Goal: Task Accomplishment & Management: Understand process/instructions

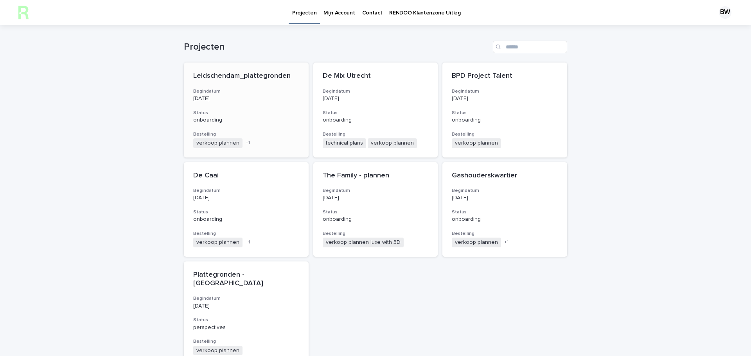
click at [253, 77] on p "Leidschendam_plattegronden" at bounding box center [246, 76] width 106 height 9
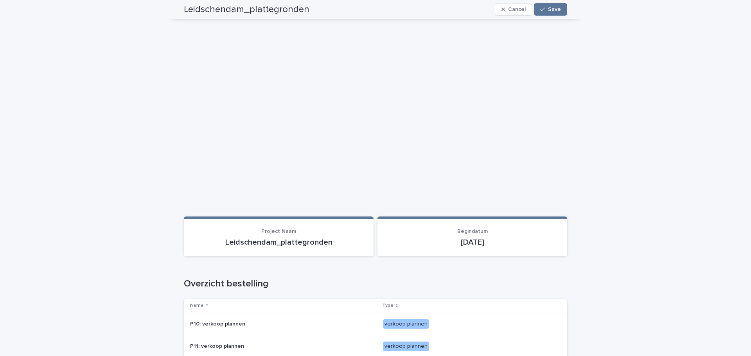
scroll to position [391, 0]
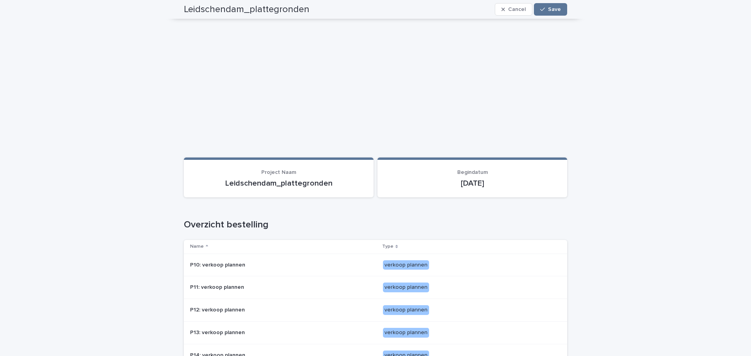
click at [232, 261] on p "P10: verkoop plannen" at bounding box center [218, 265] width 57 height 8
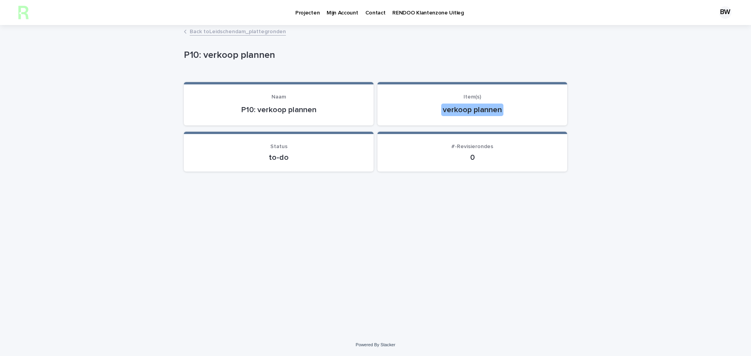
click at [327, 114] on p "P10: verkoop plannen" at bounding box center [278, 109] width 171 height 9
click at [304, 110] on p "P10: verkoop plannen" at bounding box center [278, 109] width 171 height 9
click at [295, 107] on p "P10: verkoop plannen" at bounding box center [278, 109] width 171 height 9
click at [259, 29] on link "Back to Leidschendam_plattegronden" at bounding box center [238, 31] width 96 height 9
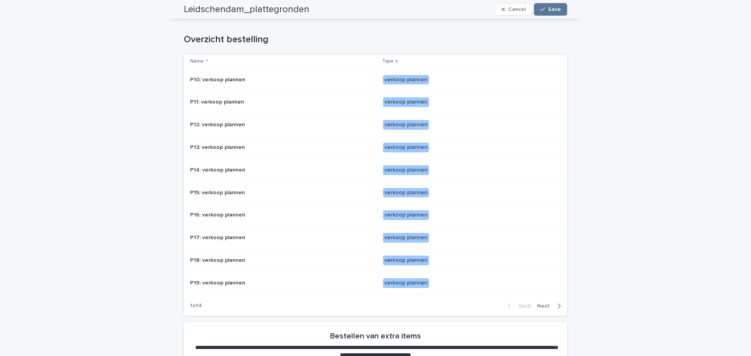
scroll to position [587, 0]
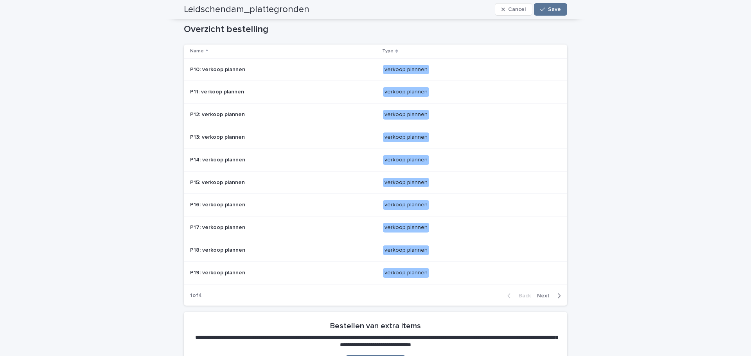
click at [243, 271] on p at bounding box center [283, 273] width 187 height 7
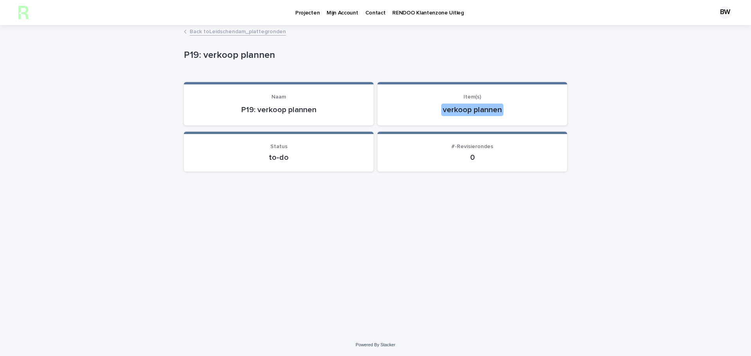
click at [506, 111] on p "verkoop plannen" at bounding box center [472, 110] width 171 height 13
click at [232, 29] on link "Back to Leidschendam_plattegronden" at bounding box center [238, 31] width 96 height 9
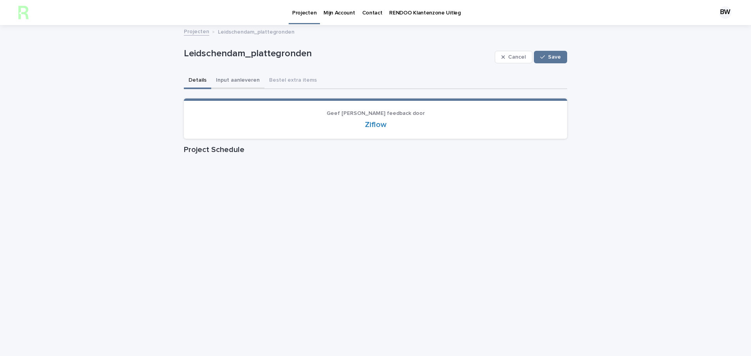
click at [250, 81] on button "Input aanleveren" at bounding box center [237, 81] width 53 height 16
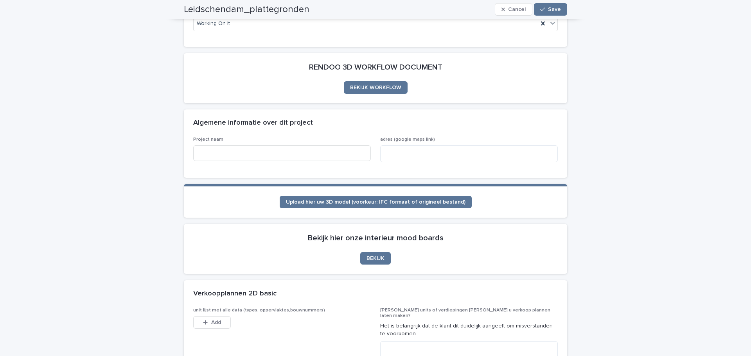
scroll to position [41, 0]
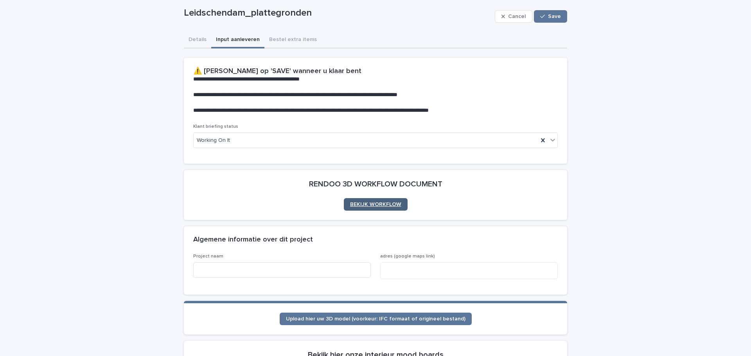
click at [375, 202] on span "BEKIJK WORKFLOW" at bounding box center [375, 204] width 51 height 5
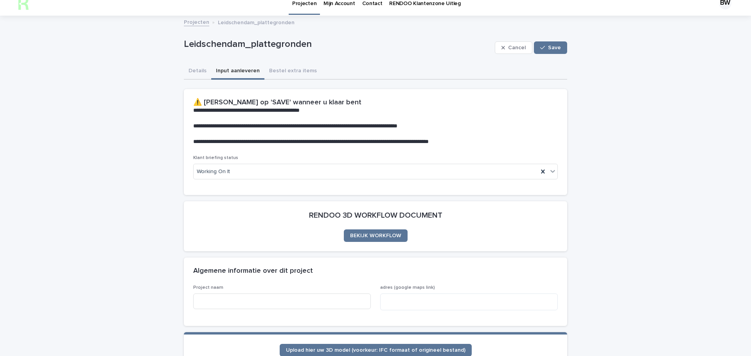
scroll to position [0, 0]
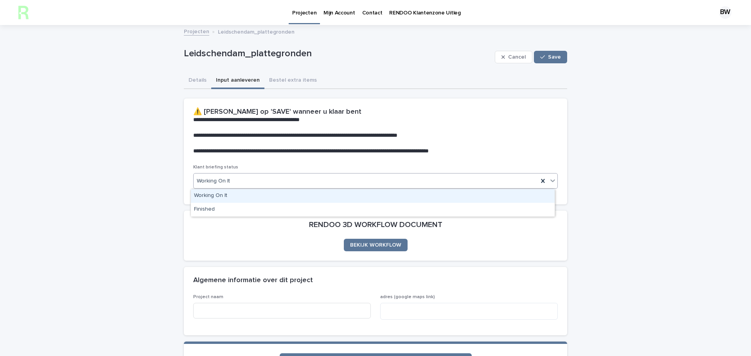
click at [281, 181] on div "Working On It" at bounding box center [366, 181] width 345 height 13
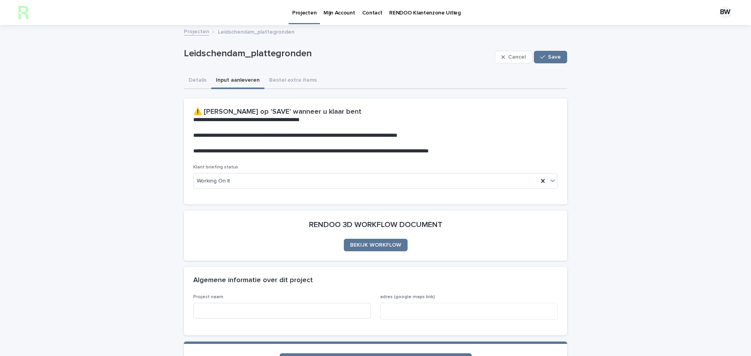
click at [255, 160] on div "**********" at bounding box center [375, 132] width 383 height 66
click at [303, 80] on button "Bestel extra items" at bounding box center [292, 81] width 57 height 16
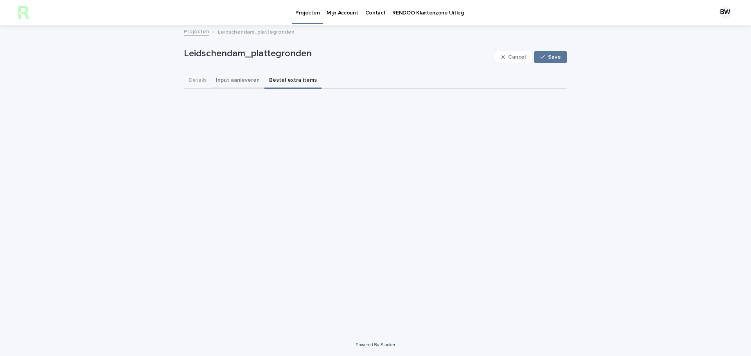
click at [255, 81] on button "Input aanleveren" at bounding box center [237, 81] width 53 height 16
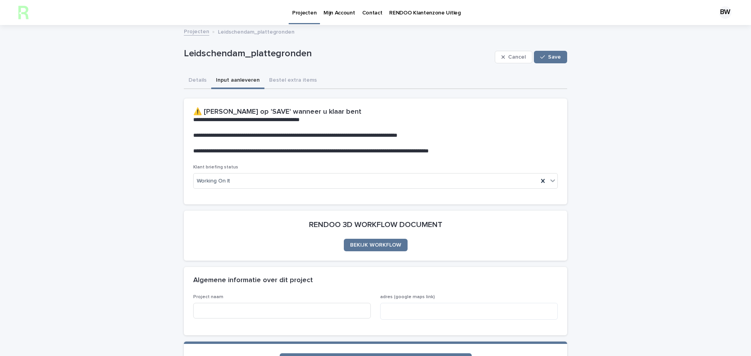
click at [366, 13] on p "Contact" at bounding box center [372, 8] width 20 height 16
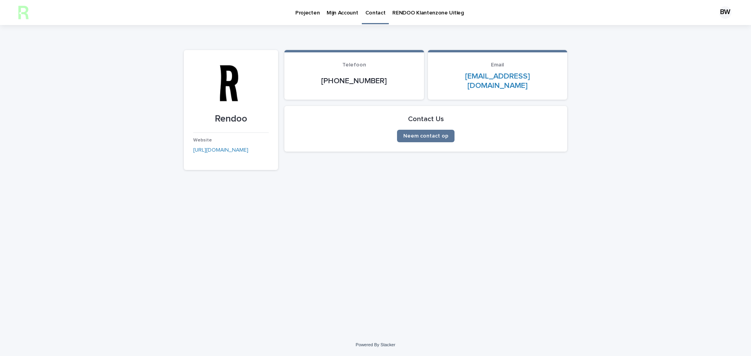
click at [338, 13] on p "Mijn Account" at bounding box center [342, 8] width 31 height 16
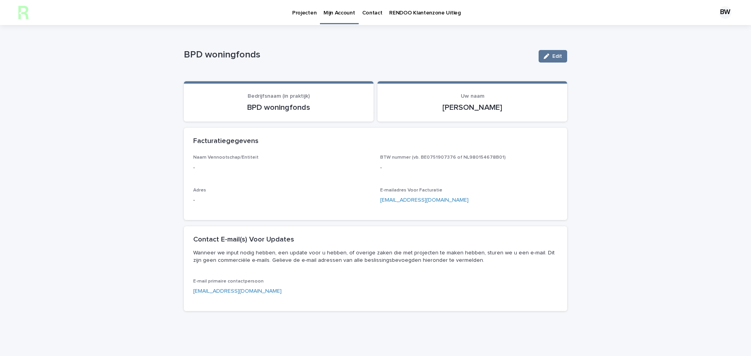
click at [424, 14] on p "RENDOO Klantenzone Uitleg" at bounding box center [424, 8] width 71 height 16
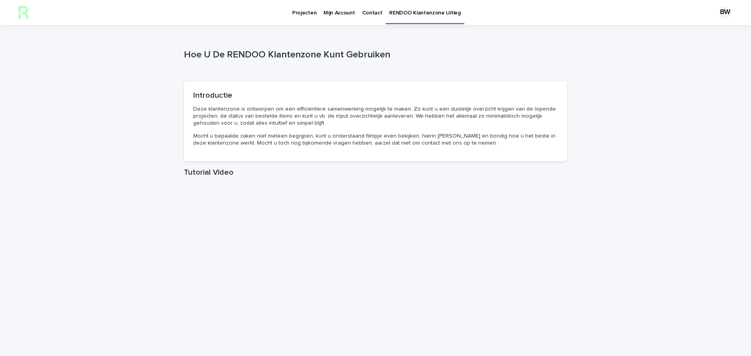
click at [377, 14] on p "Contact" at bounding box center [372, 8] width 20 height 16
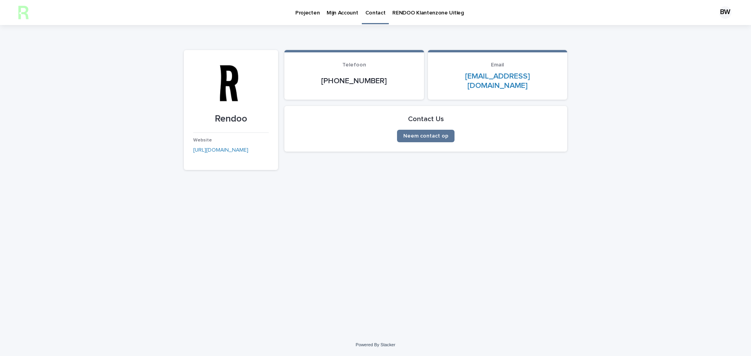
click at [345, 13] on p "Mijn Account" at bounding box center [342, 8] width 31 height 16
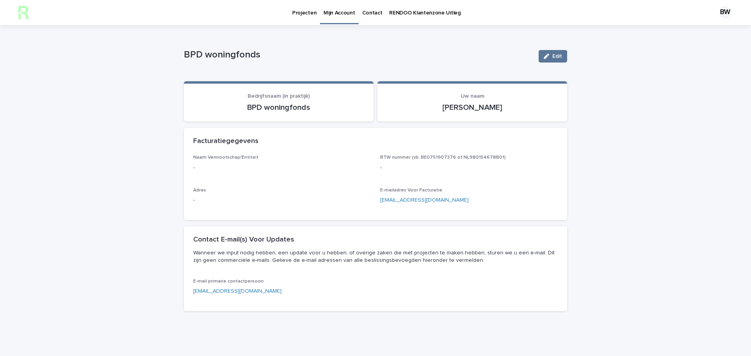
click at [309, 12] on p "Projecten" at bounding box center [304, 8] width 24 height 16
